Goal: Obtain resource: Download file/media

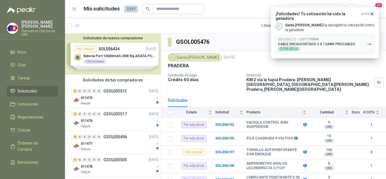
scroll to position [674, 0]
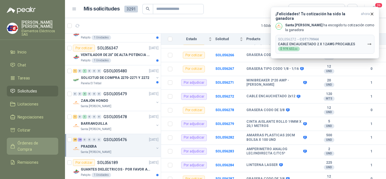
drag, startPoint x: 27, startPoint y: 142, endPoint x: 35, endPoint y: 139, distance: 9.1
click at [27, 142] on span "Órdenes de Compra" at bounding box center [35, 146] width 35 height 12
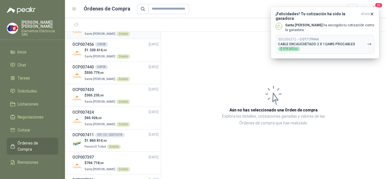
scroll to position [113, 0]
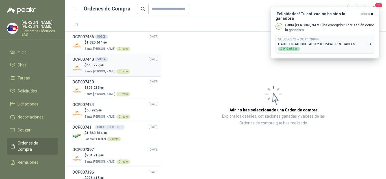
click at [97, 64] on span "550.779 ,60" at bounding box center [94, 65] width 17 height 4
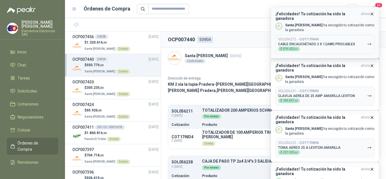
click at [370, 15] on icon "button" at bounding box center [372, 14] width 5 height 5
click at [371, 12] on icon "button" at bounding box center [372, 14] width 5 height 5
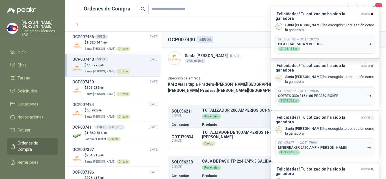
click at [371, 12] on icon "button" at bounding box center [372, 14] width 5 height 5
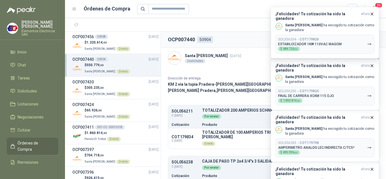
click at [371, 12] on icon "button" at bounding box center [372, 14] width 5 height 5
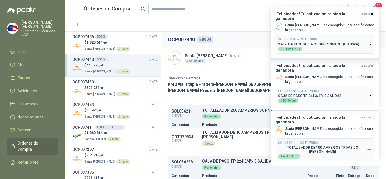
click at [371, 12] on icon "button" at bounding box center [372, 14] width 5 height 5
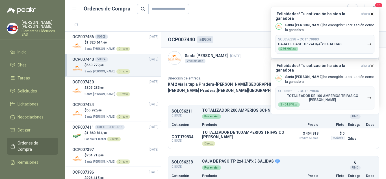
click at [371, 12] on button "¡Felicidades! Tu cotización ha sido la ganadora ahora Santa [PERSON_NAME] ha es…" at bounding box center [325, 33] width 109 height 52
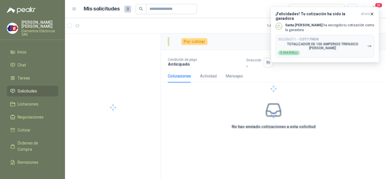
click at [371, 12] on button "¡Felicidades! Tu cotización ha sido la ganadora ahora Santa [PERSON_NAME] ha es…" at bounding box center [325, 35] width 109 height 56
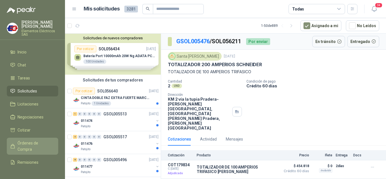
click at [31, 145] on span "Órdenes de Compra" at bounding box center [35, 146] width 35 height 12
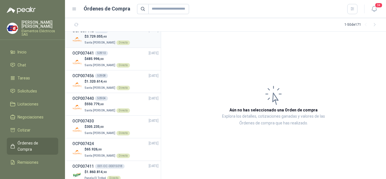
scroll to position [85, 0]
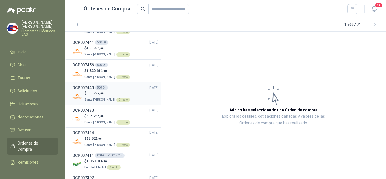
click at [99, 92] on span "550.779 ,60" at bounding box center [94, 93] width 17 height 4
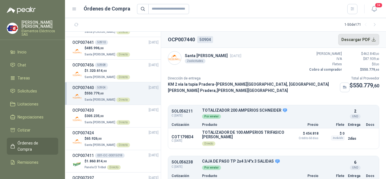
click at [354, 40] on button "Descargar PDF" at bounding box center [358, 39] width 41 height 11
click at [103, 67] on div "50908" at bounding box center [101, 65] width 13 height 5
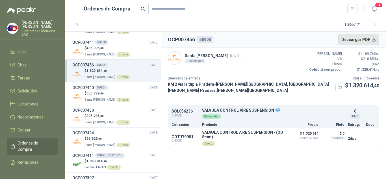
click at [363, 40] on button "Descargar PDF" at bounding box center [358, 39] width 41 height 11
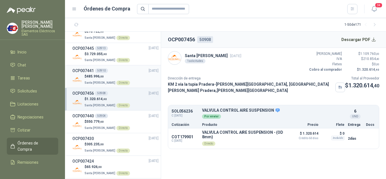
click at [101, 74] on span "485.996 ,00" at bounding box center [94, 76] width 17 height 4
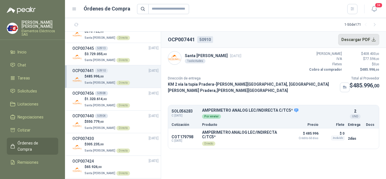
click at [349, 40] on button "Descargar PDF" at bounding box center [358, 39] width 41 height 11
click at [92, 55] on span "3.729.055 ,40" at bounding box center [96, 54] width 20 height 4
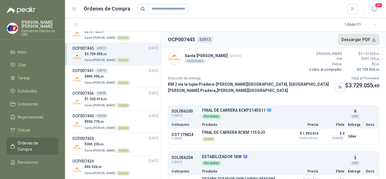
click at [349, 40] on button "Descargar PDF" at bounding box center [358, 39] width 41 height 11
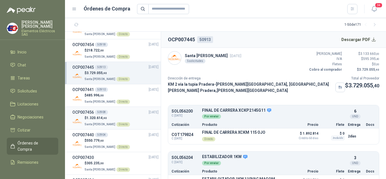
scroll to position [28, 0]
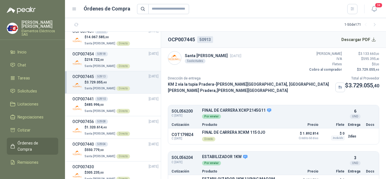
click at [90, 61] on span "218.722 ,00" at bounding box center [94, 60] width 17 height 4
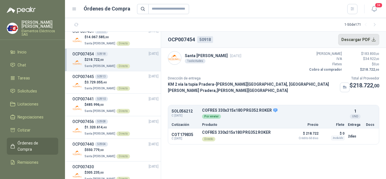
click at [347, 38] on button "Descargar PDF" at bounding box center [358, 39] width 41 height 11
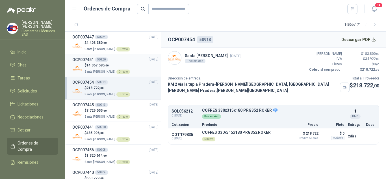
click at [101, 60] on div "50920" at bounding box center [101, 59] width 13 height 5
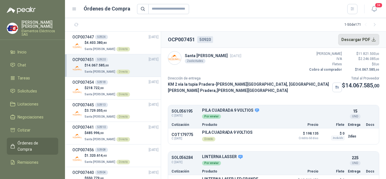
click at [357, 38] on button "Descargar PDF" at bounding box center [358, 39] width 41 height 11
click at [89, 41] on span "4.403.380 ,80" at bounding box center [96, 43] width 20 height 4
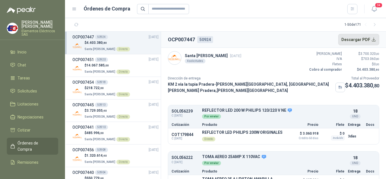
click at [359, 39] on button "Descargar PDF" at bounding box center [358, 39] width 41 height 11
click at [108, 42] on p "$ 4.403.380 ,80" at bounding box center [108, 42] width 46 height 5
click at [107, 62] on div "OCP007451 50920" at bounding box center [90, 60] width 36 height 6
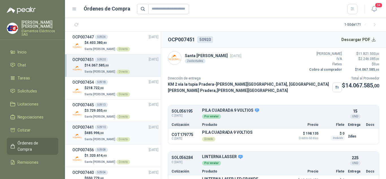
drag, startPoint x: 100, startPoint y: 111, endPoint x: 97, endPoint y: 129, distance: 18.2
click at [100, 112] on span "3.729.055 ,40" at bounding box center [96, 111] width 20 height 4
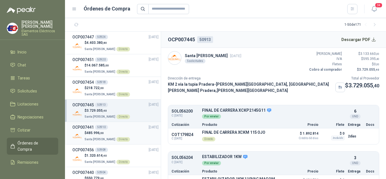
drag, startPoint x: 96, startPoint y: 134, endPoint x: 117, endPoint y: 136, distance: 21.0
click at [97, 133] on span "485.996 ,00" at bounding box center [94, 133] width 17 height 4
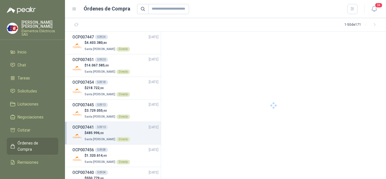
scroll to position [28, 0]
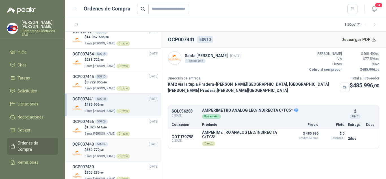
drag, startPoint x: 102, startPoint y: 123, endPoint x: 96, endPoint y: 146, distance: 24.3
click at [102, 124] on div "50908" at bounding box center [101, 121] width 13 height 5
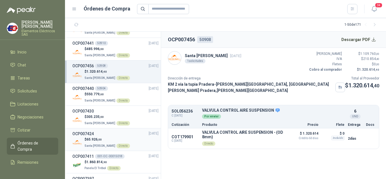
scroll to position [85, 0]
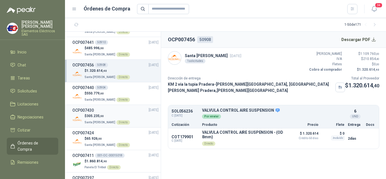
click at [98, 112] on div "OCP007430 [DATE]" at bounding box center [115, 110] width 86 height 6
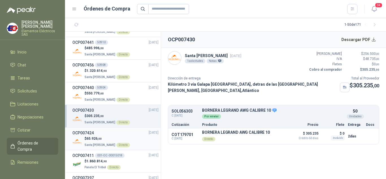
click at [92, 140] on p "$ 65.926 ,00" at bounding box center [108, 138] width 46 height 5
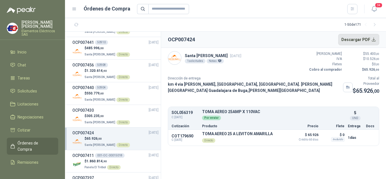
click at [362, 36] on button "Descargar PDF" at bounding box center [358, 39] width 41 height 11
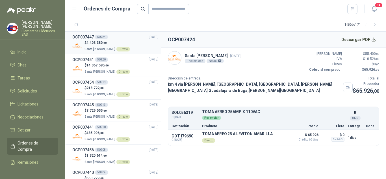
click at [101, 43] on span "4.403.380 ,80" at bounding box center [96, 43] width 20 height 4
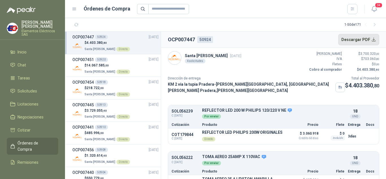
click at [356, 39] on button "Descargar PDF" at bounding box center [358, 39] width 41 height 11
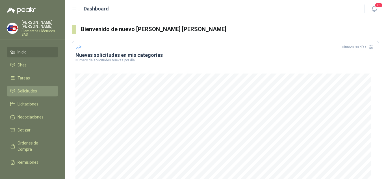
click at [28, 92] on span "Solicitudes" at bounding box center [28, 91] width 20 height 6
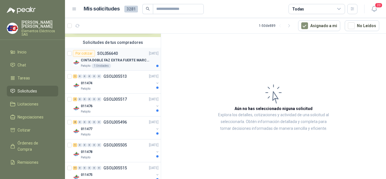
scroll to position [254, 0]
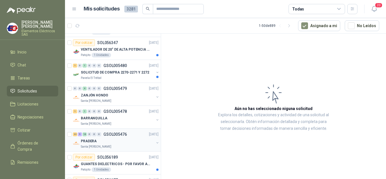
click at [85, 139] on p "PRADERA" at bounding box center [89, 141] width 16 height 5
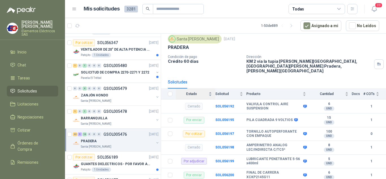
scroll to position [28, 0]
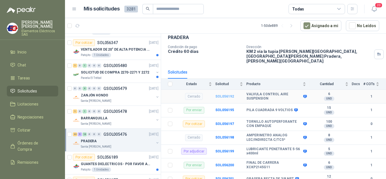
click at [225, 94] on b "SOL056192" at bounding box center [224, 96] width 19 height 4
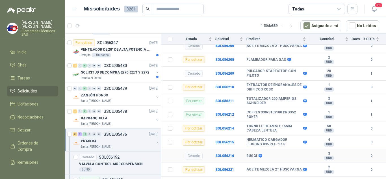
scroll to position [165, 0]
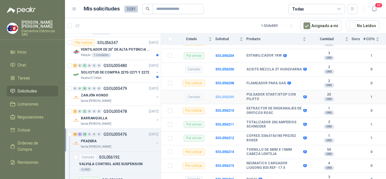
click at [224, 95] on b "SOL056209" at bounding box center [224, 97] width 19 height 4
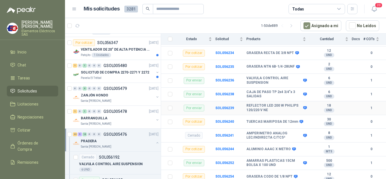
scroll to position [452, 0]
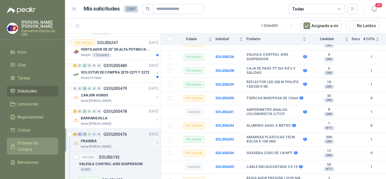
click at [28, 145] on span "Órdenes de Compra" at bounding box center [35, 146] width 35 height 12
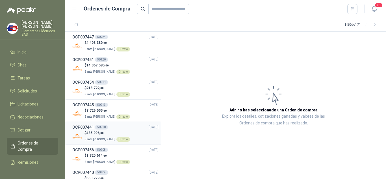
click at [99, 131] on span "485.996 ,00" at bounding box center [94, 133] width 17 height 4
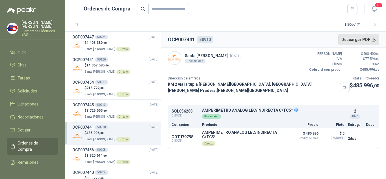
click at [350, 38] on button "Descargar PDF" at bounding box center [358, 39] width 41 height 11
